Goal: Navigation & Orientation: Find specific page/section

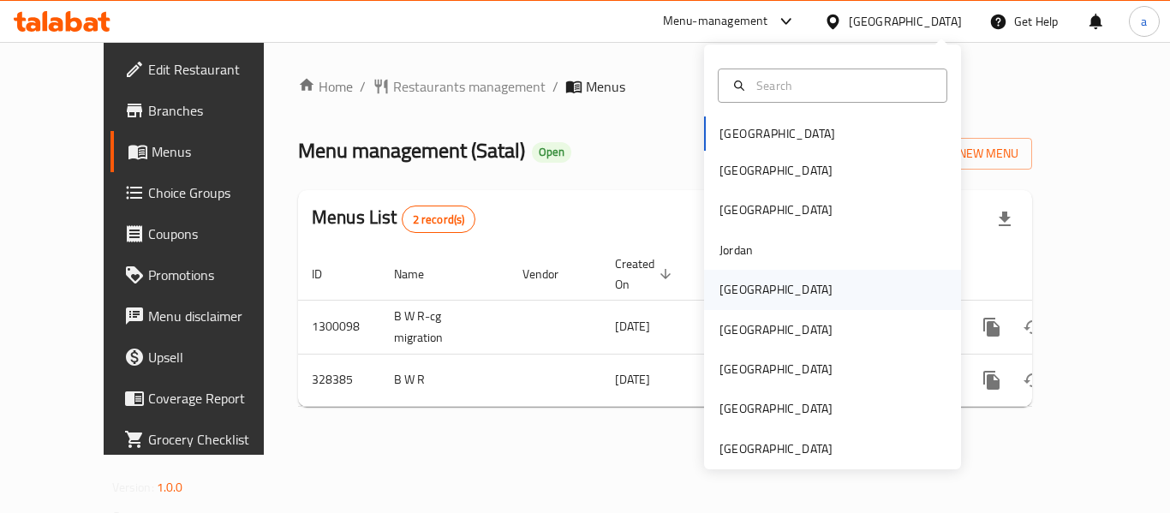
click at [756, 289] on div "[GEOGRAPHIC_DATA]" at bounding box center [832, 289] width 257 height 39
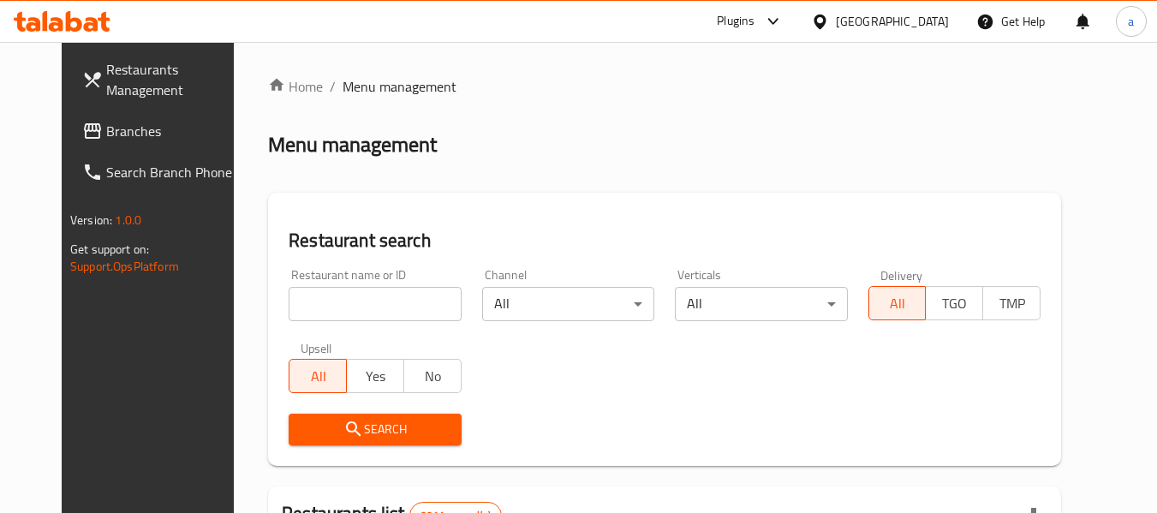
click at [116, 128] on span "Branches" at bounding box center [173, 131] width 135 height 21
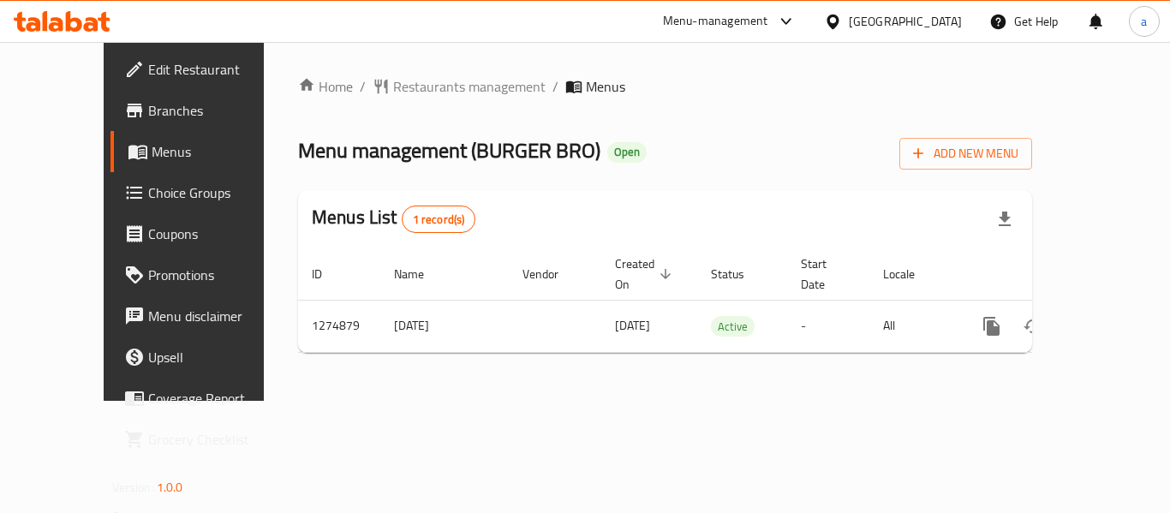
click at [928, 24] on div "[GEOGRAPHIC_DATA]" at bounding box center [905, 21] width 113 height 19
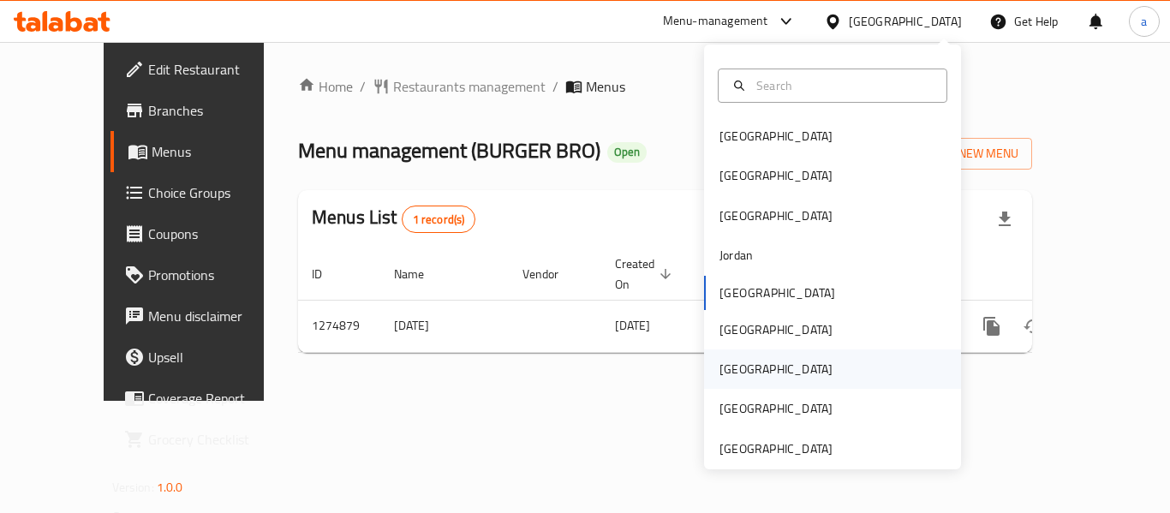
click at [749, 366] on div "[GEOGRAPHIC_DATA]" at bounding box center [776, 368] width 140 height 39
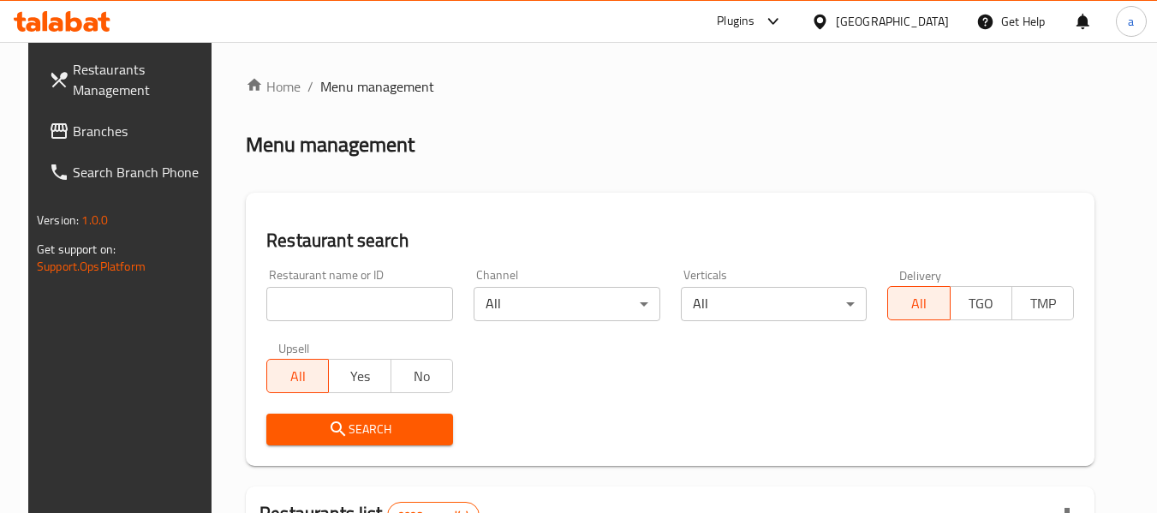
click at [114, 140] on span "Branches" at bounding box center [140, 131] width 135 height 21
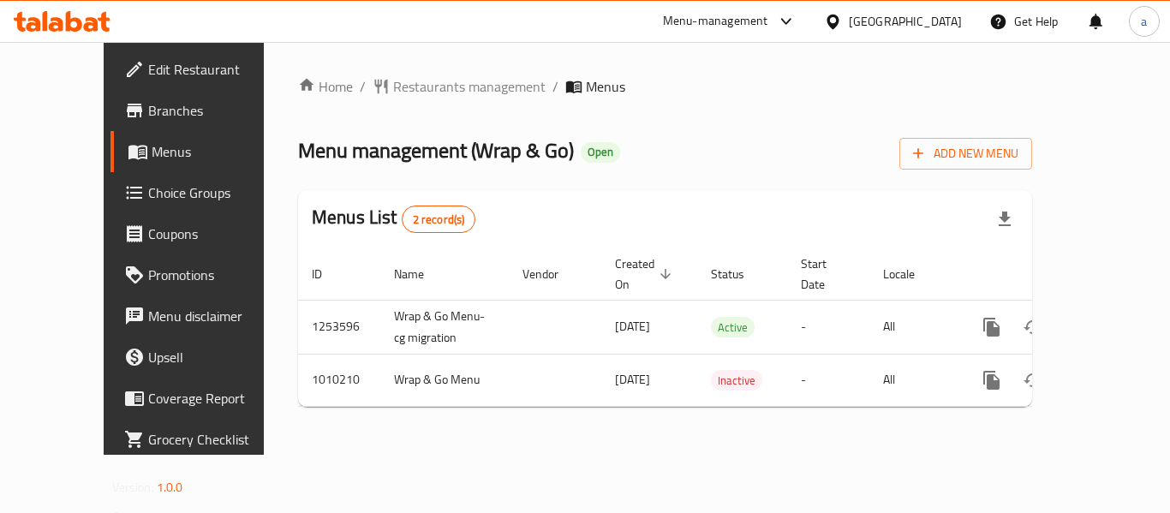
click at [728, 92] on ol "Home / Restaurants management / Menus" at bounding box center [665, 86] width 734 height 21
click at [842, 15] on icon at bounding box center [833, 22] width 18 height 18
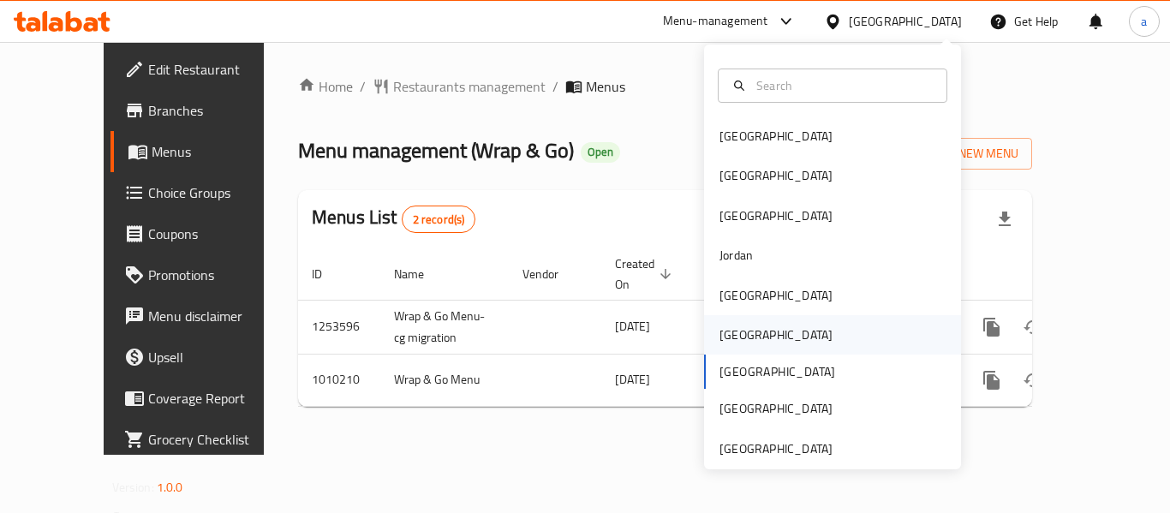
click at [753, 338] on div "[GEOGRAPHIC_DATA]" at bounding box center [832, 334] width 257 height 39
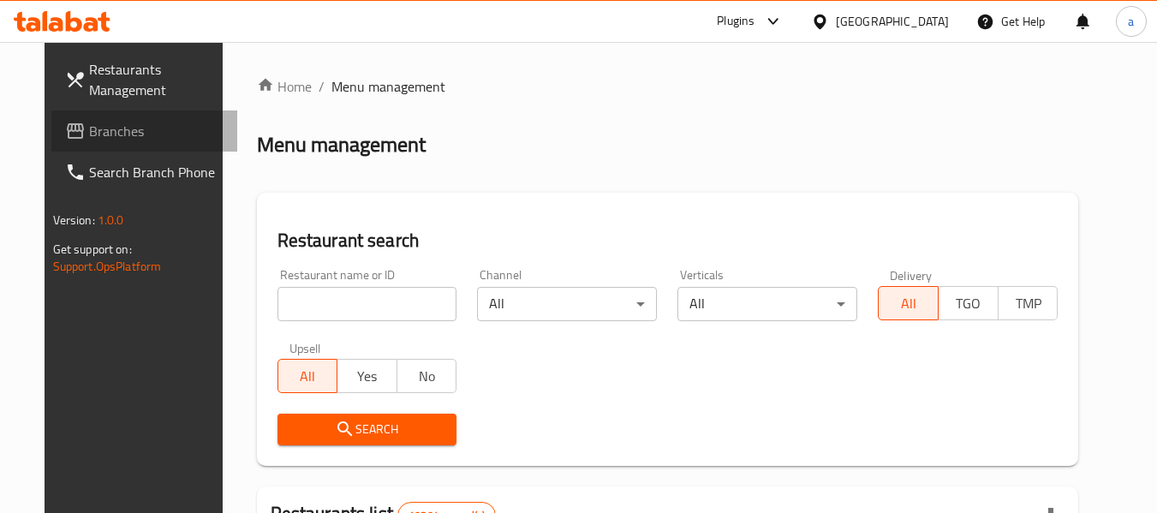
click at [93, 136] on span "Branches" at bounding box center [156, 131] width 135 height 21
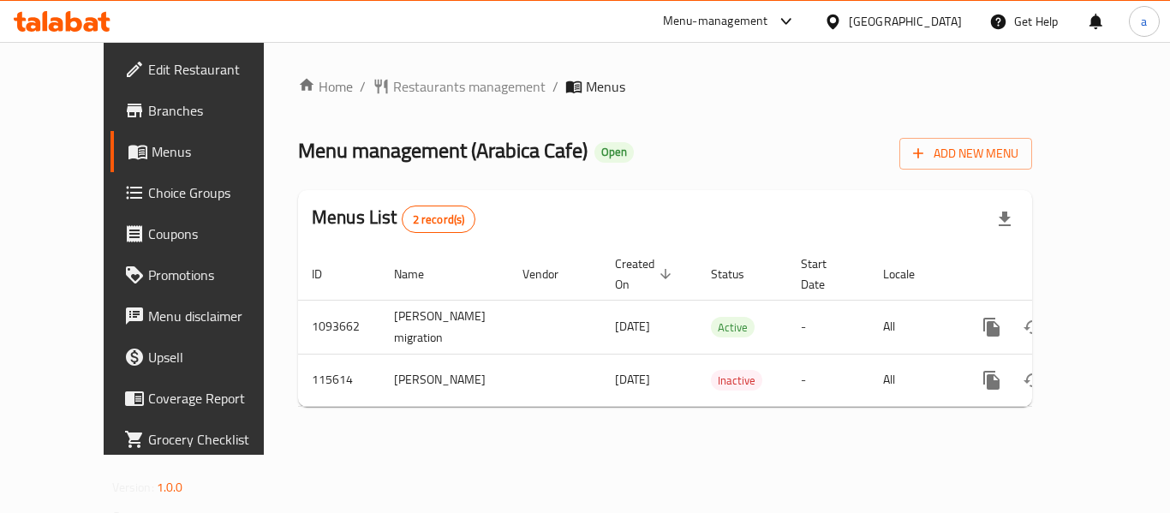
click at [849, 18] on div at bounding box center [836, 21] width 25 height 19
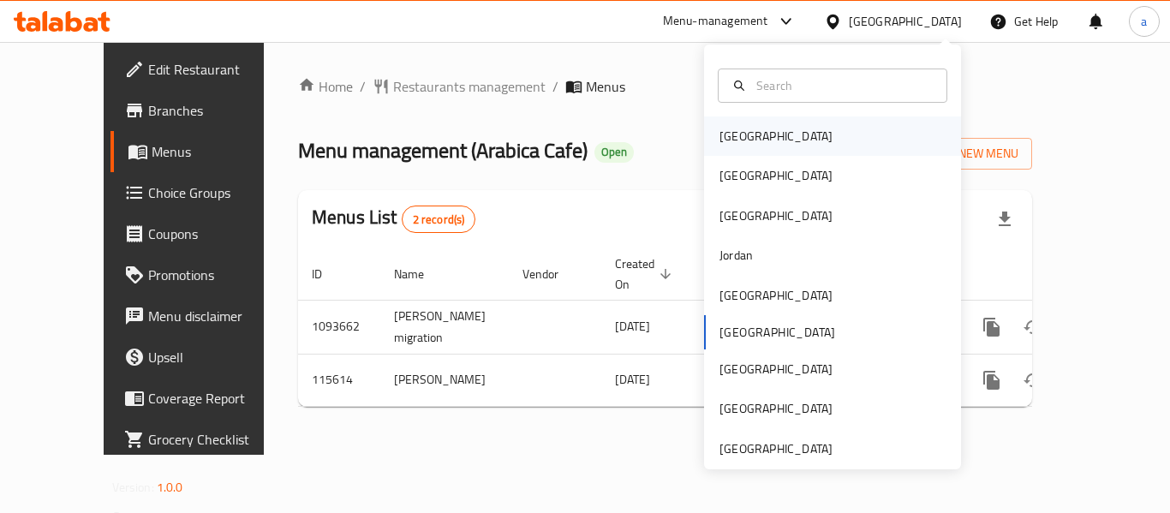
click at [756, 144] on div "[GEOGRAPHIC_DATA]" at bounding box center [776, 135] width 140 height 39
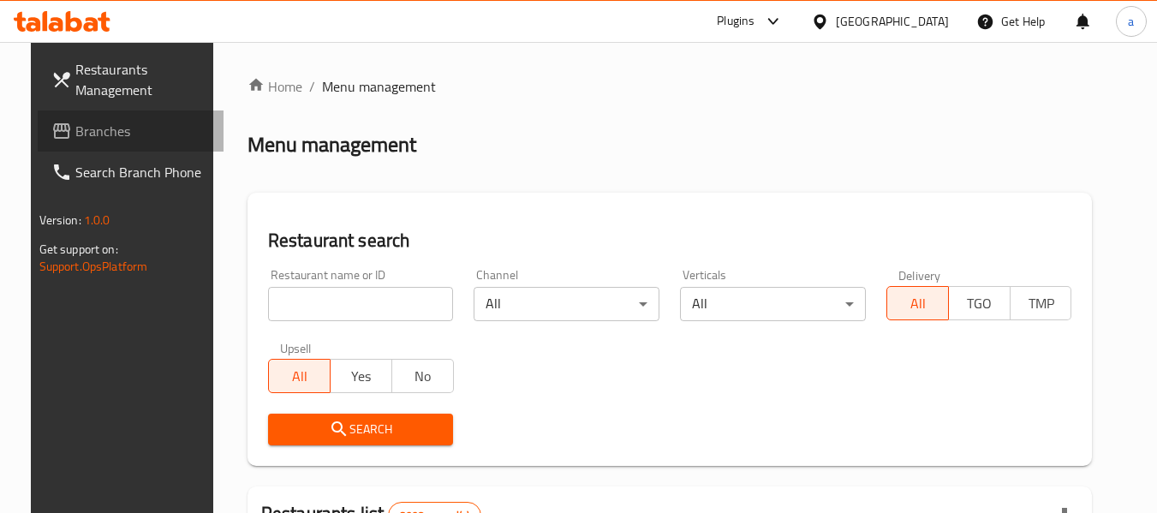
click at [86, 137] on span "Branches" at bounding box center [142, 131] width 135 height 21
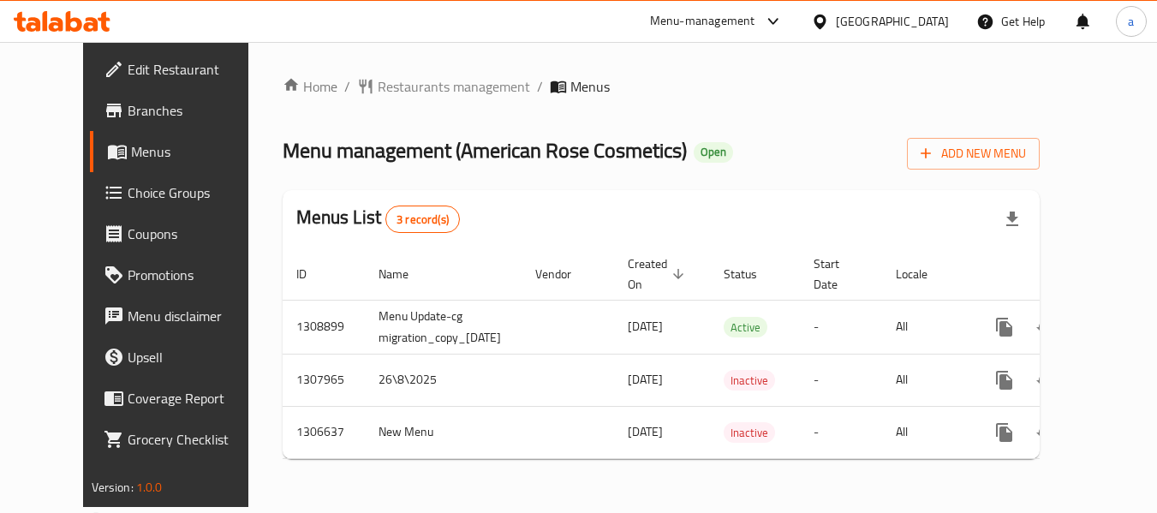
click at [914, 20] on div "Bahrain" at bounding box center [892, 21] width 113 height 19
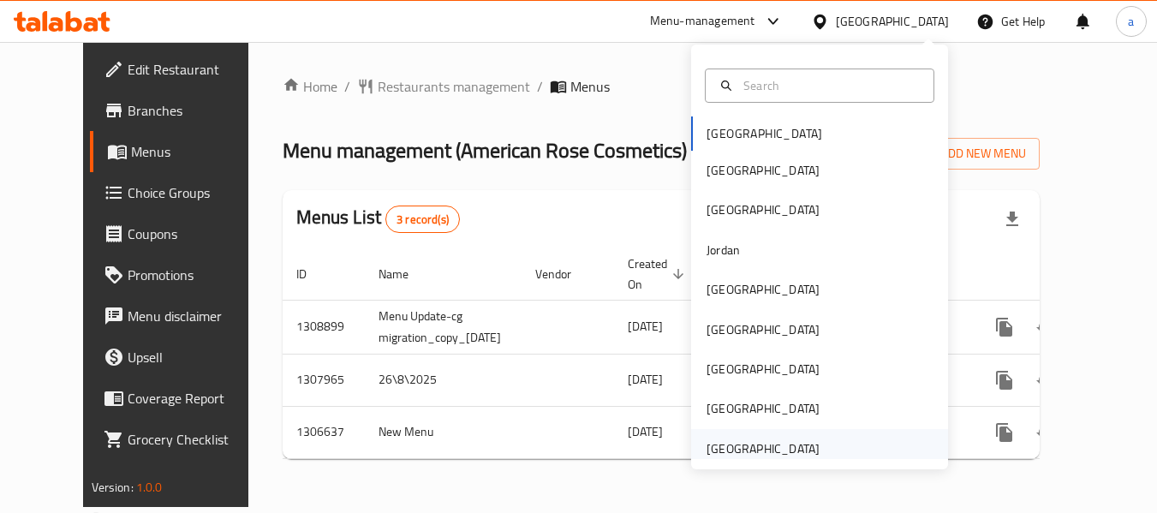
click at [764, 444] on div "[GEOGRAPHIC_DATA]" at bounding box center [762, 448] width 113 height 19
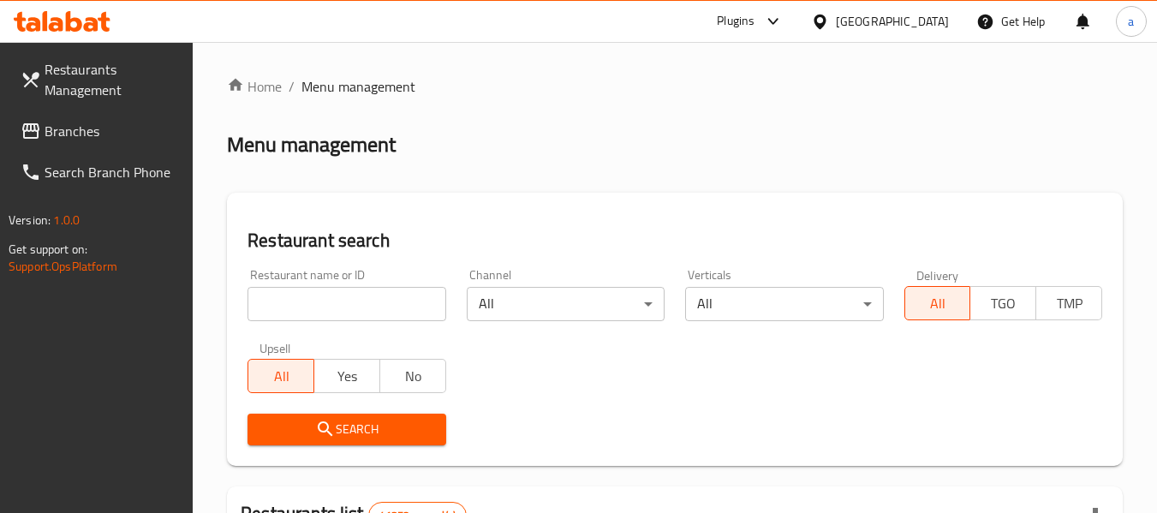
click at [79, 133] on span "Branches" at bounding box center [112, 131] width 135 height 21
